Goal: Navigation & Orientation: Find specific page/section

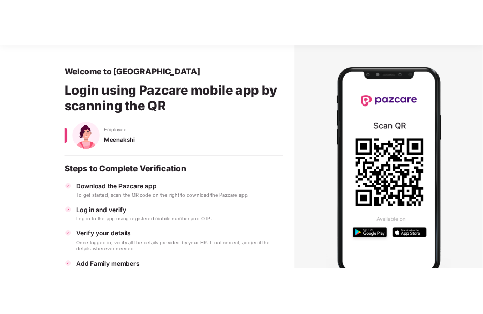
scroll to position [13, 0]
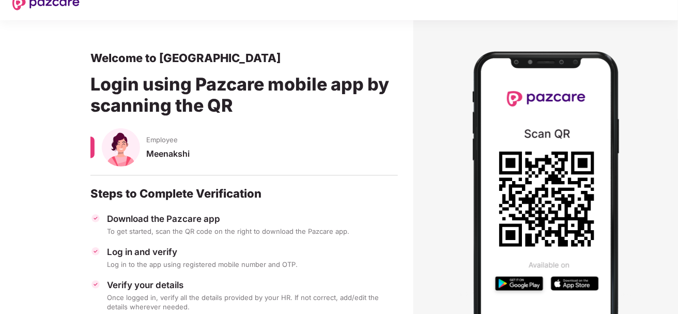
click at [520, 284] on img at bounding box center [546, 198] width 176 height 320
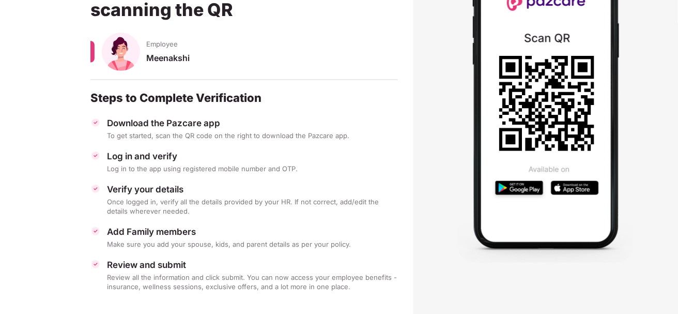
scroll to position [116, 0]
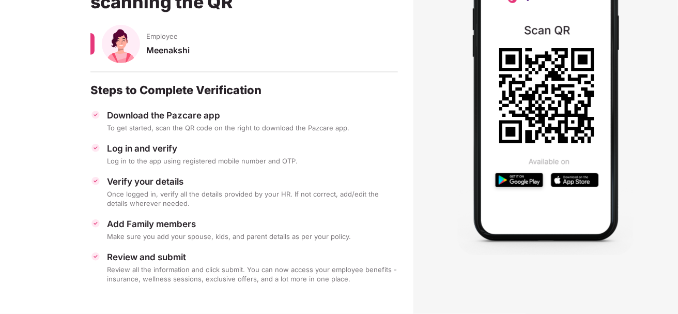
click at [531, 180] on img at bounding box center [546, 94] width 176 height 320
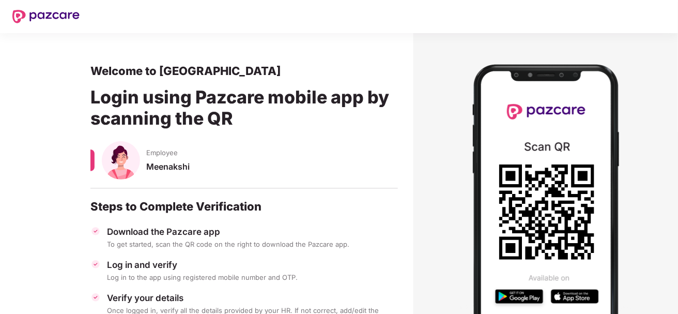
click at [579, 296] on img at bounding box center [546, 211] width 176 height 320
click at [579, 295] on img at bounding box center [546, 211] width 176 height 320
click at [580, 215] on icon at bounding box center [546, 211] width 95 height 95
